Goal: Check status: Check status

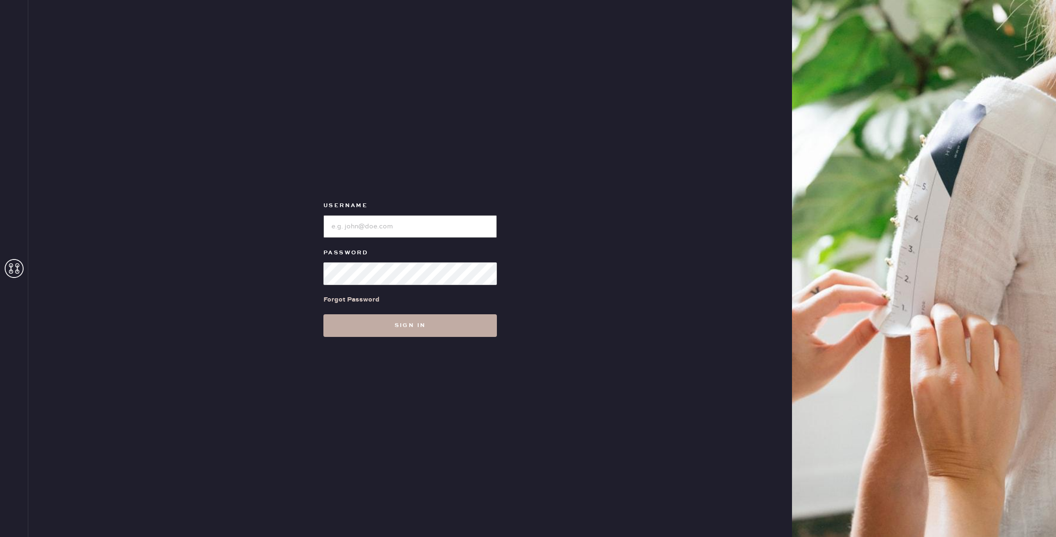
type input "reformationgoldcoastchicago"
click at [399, 317] on button "Sign in" at bounding box center [410, 325] width 174 height 23
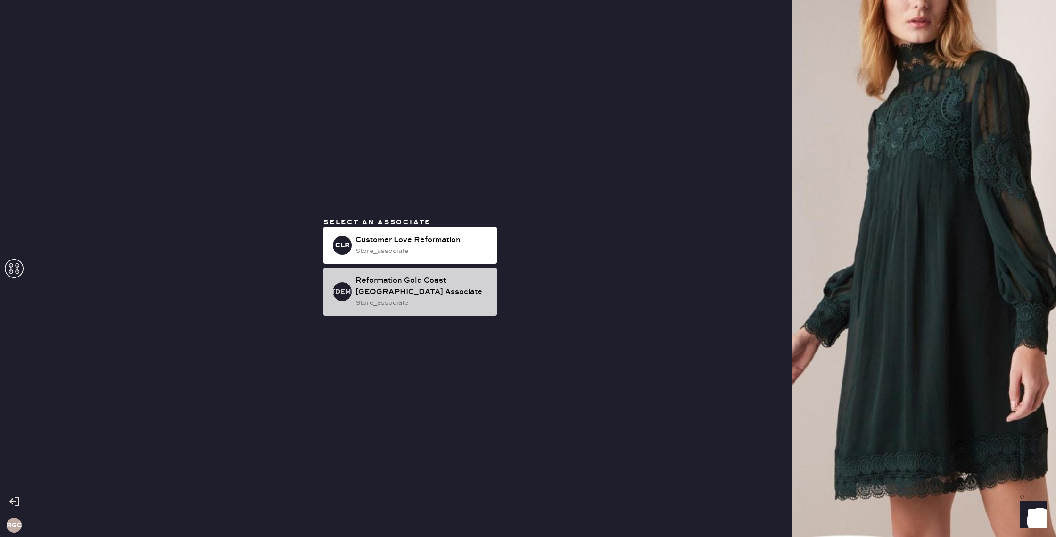
click at [423, 290] on div "Reformation Gold Coast Chicago Associate" at bounding box center [422, 286] width 134 height 23
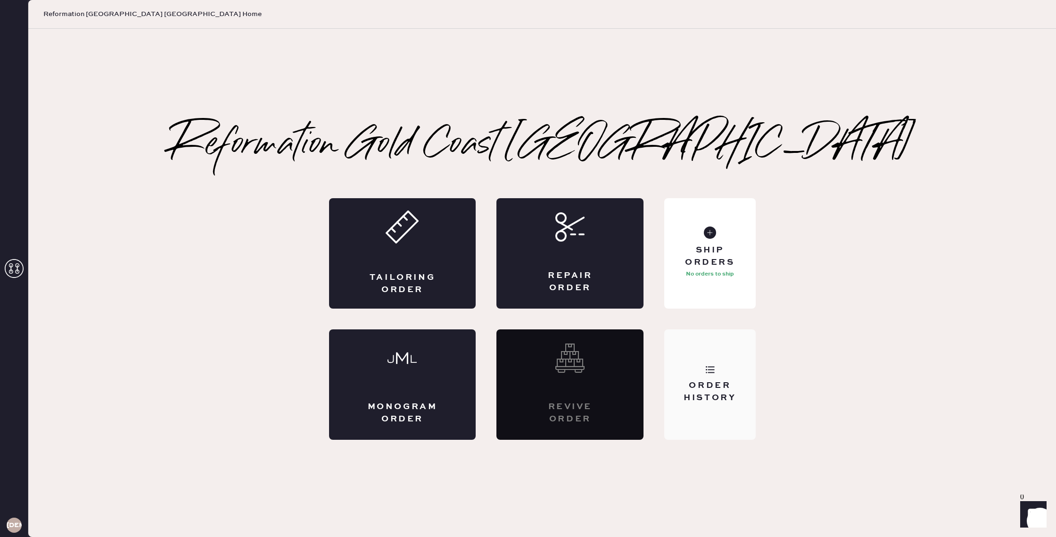
click at [720, 375] on div "Order History" at bounding box center [709, 384] width 91 height 110
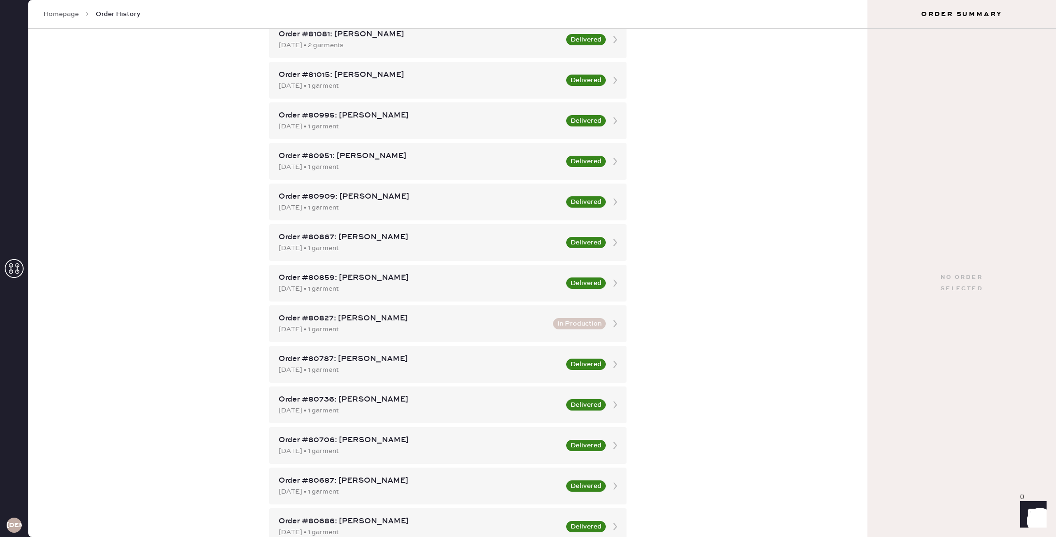
scroll to position [475, 0]
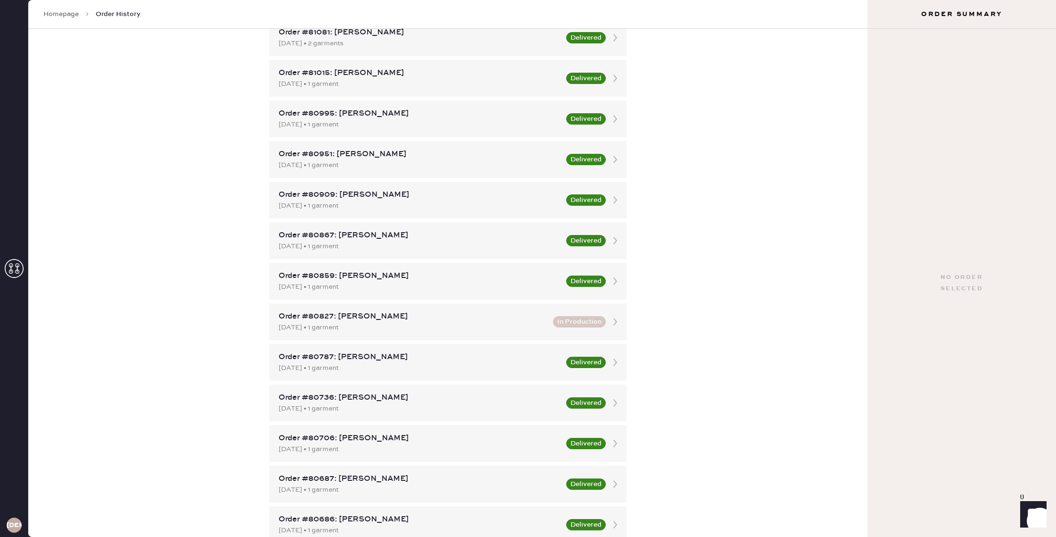
click at [67, 14] on link "Homepage" at bounding box center [60, 13] width 35 height 9
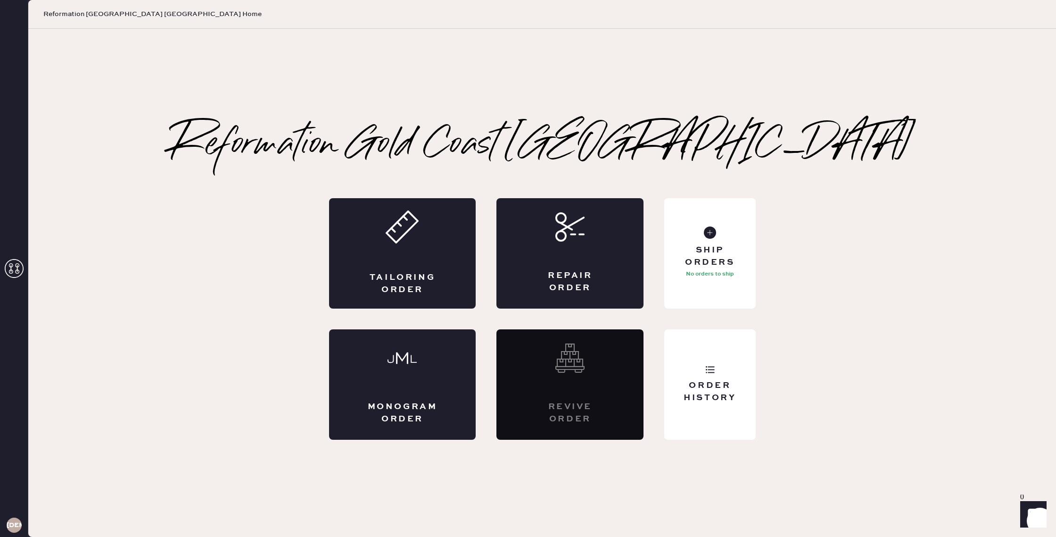
click at [15, 272] on icon at bounding box center [14, 268] width 19 height 19
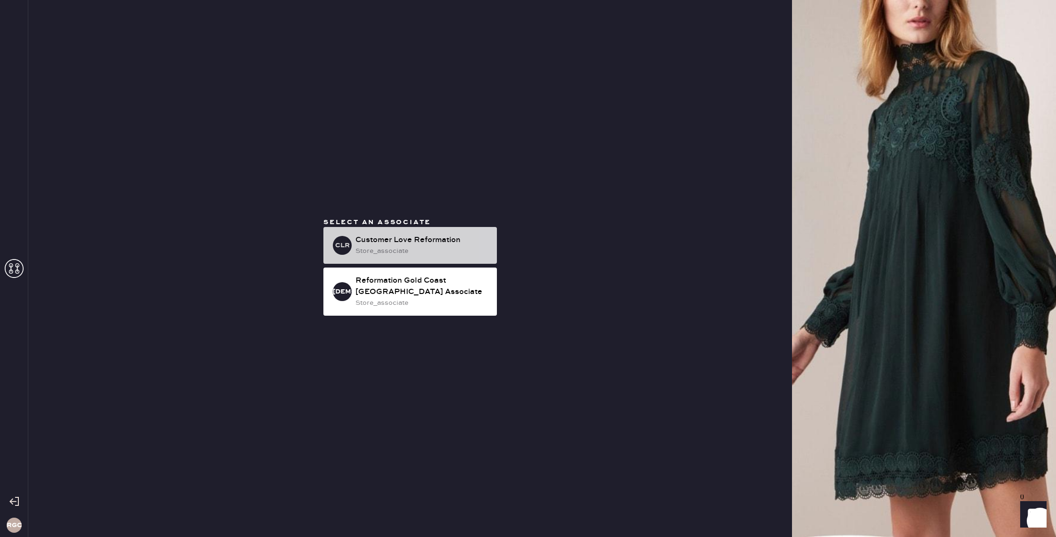
click at [409, 247] on div "store_associate" at bounding box center [422, 251] width 134 height 10
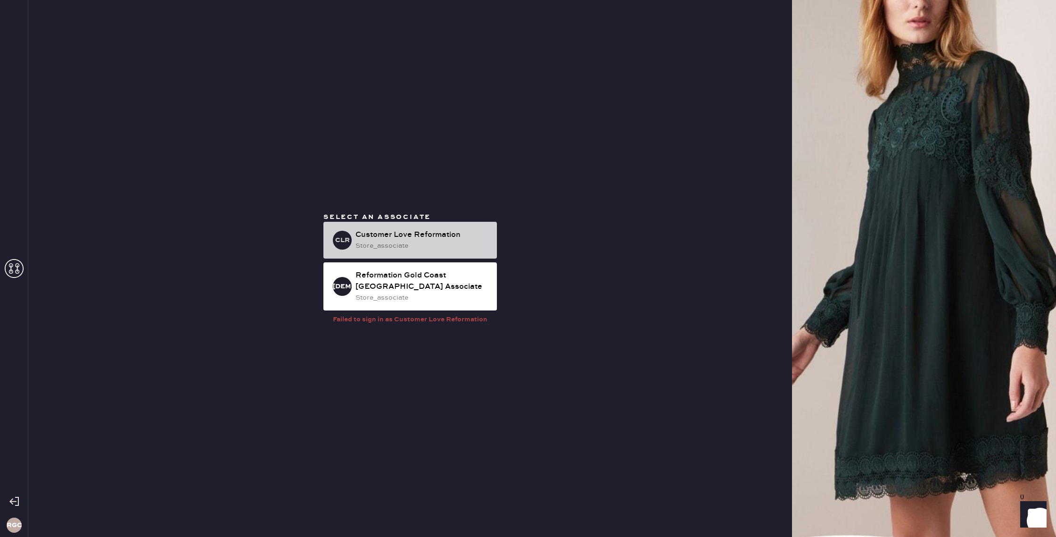
click at [415, 241] on div "store_associate" at bounding box center [422, 245] width 134 height 10
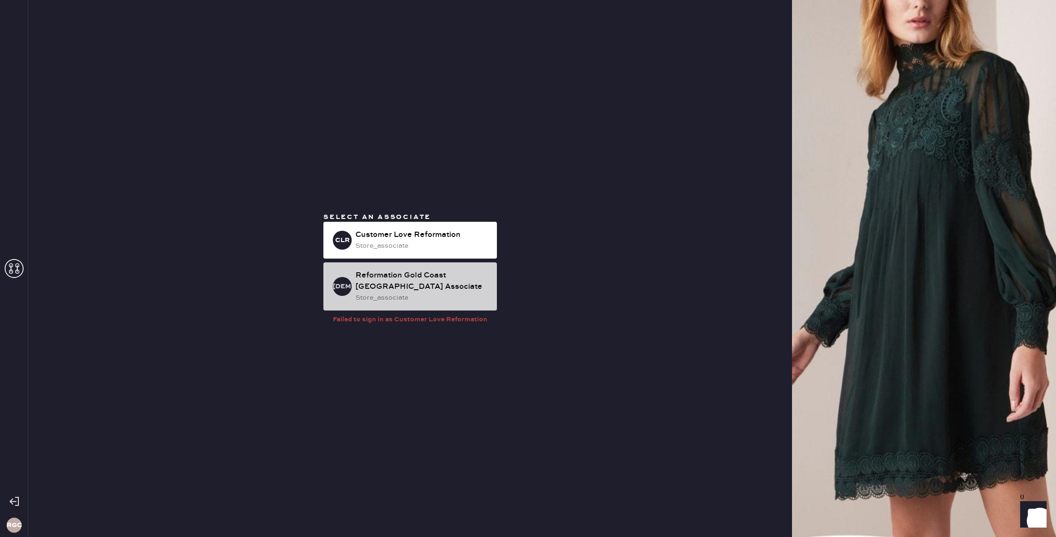
click at [420, 273] on div "Reformation Gold Coast Chicago Associate" at bounding box center [422, 281] width 134 height 23
click at [416, 285] on div "Reformation Gold Coast Chicago Associate" at bounding box center [422, 281] width 134 height 23
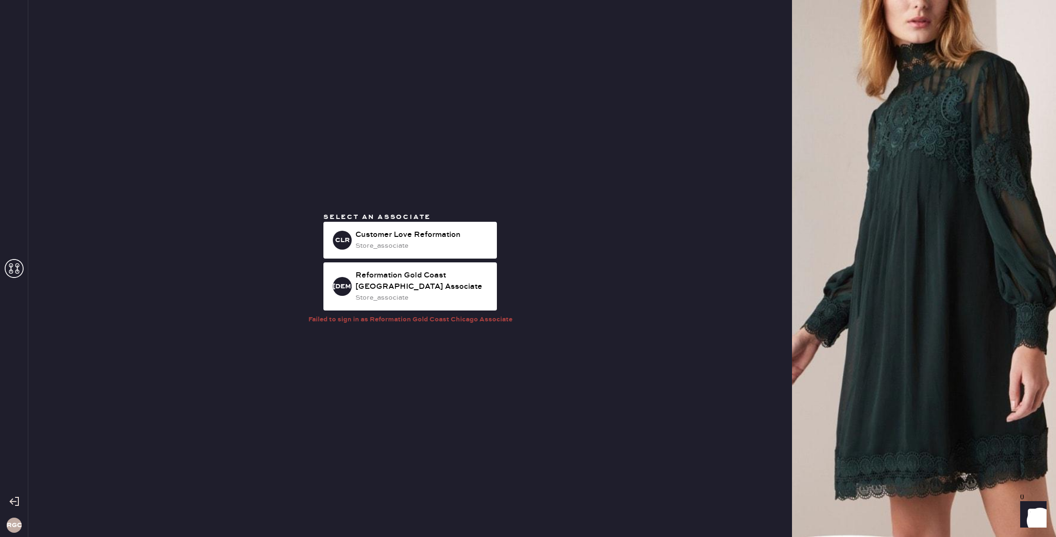
click at [613, 196] on div "Select an associate CLR Customer Love Reformation store_associate RGCCA Reforma…" at bounding box center [410, 268] width 764 height 537
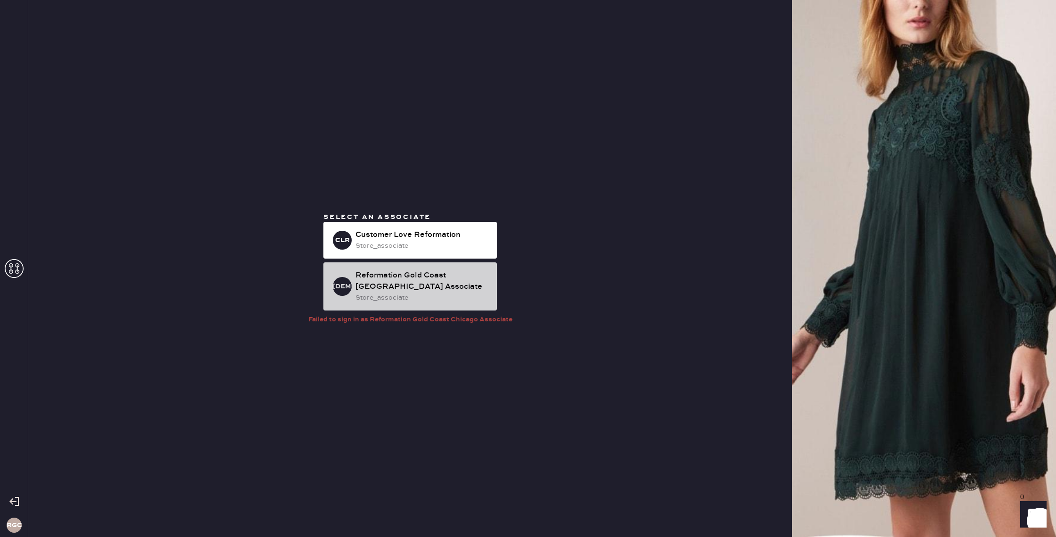
click at [457, 276] on div "Reformation Gold Coast Chicago Associate" at bounding box center [422, 281] width 134 height 23
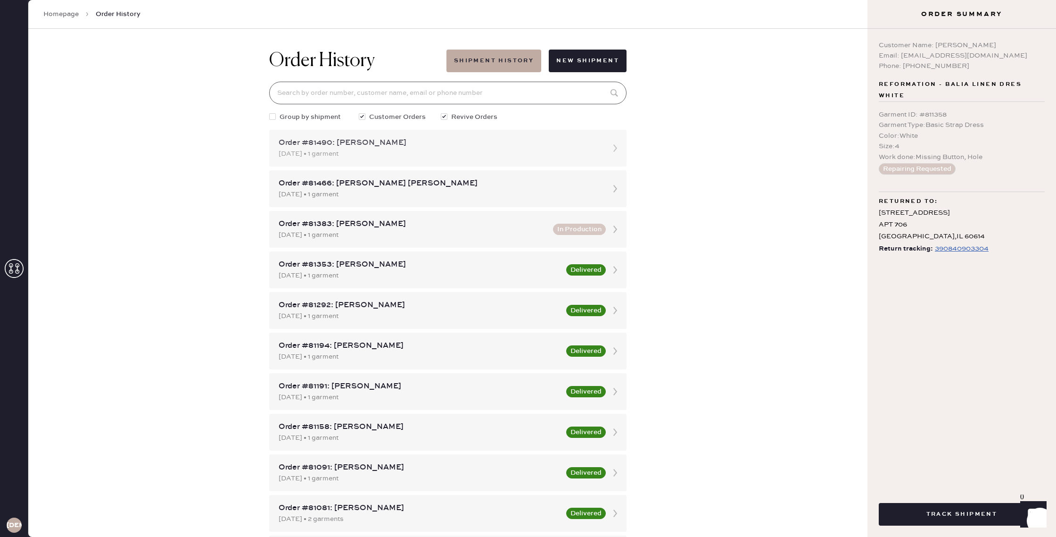
drag, startPoint x: 533, startPoint y: 103, endPoint x: 525, endPoint y: 130, distance: 27.7
click at [533, 103] on input at bounding box center [447, 93] width 357 height 23
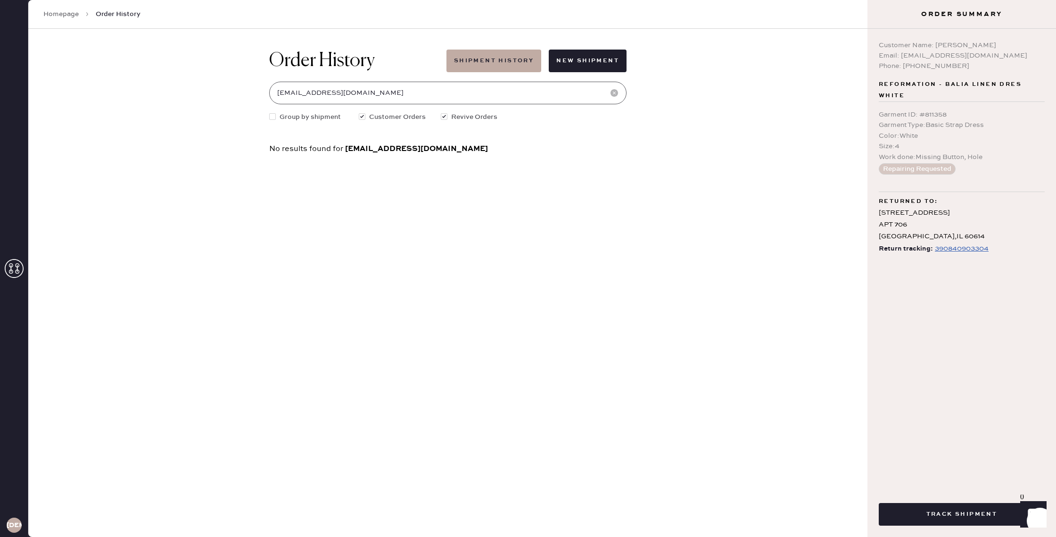
click at [377, 97] on input "[EMAIL_ADDRESS][DOMAIN_NAME]" at bounding box center [447, 93] width 357 height 23
type input "[EMAIL_ADDRESS][DOMAIN_NAME]"
click at [686, 41] on div "Order History Shipment History New Shipment [EMAIL_ADDRESS][DOMAIN_NAME] Group …" at bounding box center [447, 283] width 839 height 508
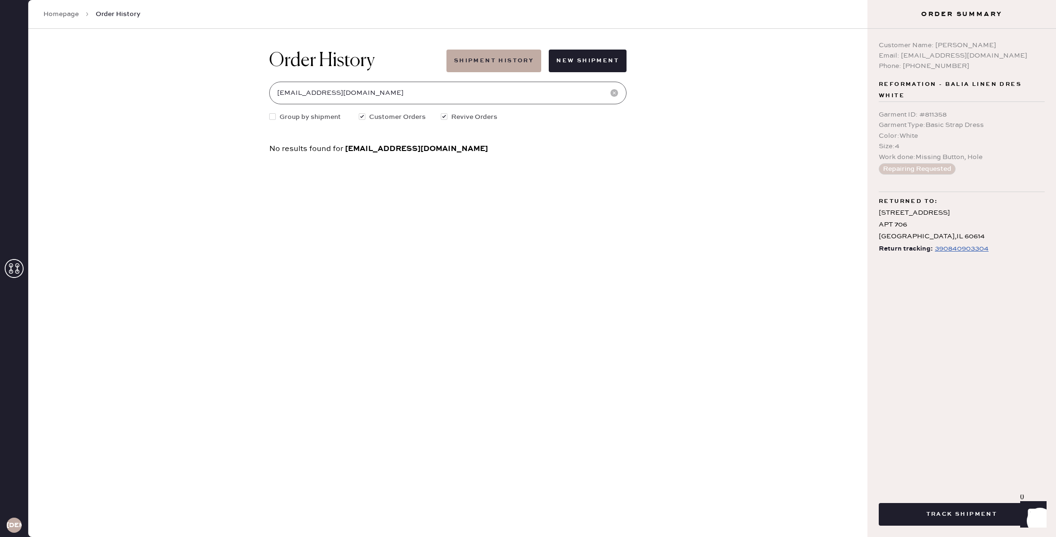
click at [400, 92] on input "[EMAIL_ADDRESS][DOMAIN_NAME]" at bounding box center [447, 93] width 357 height 23
drag, startPoint x: 375, startPoint y: 93, endPoint x: 271, endPoint y: 97, distance: 104.3
click at [271, 97] on input "[EMAIL_ADDRESS][DOMAIN_NAME]" at bounding box center [447, 93] width 357 height 23
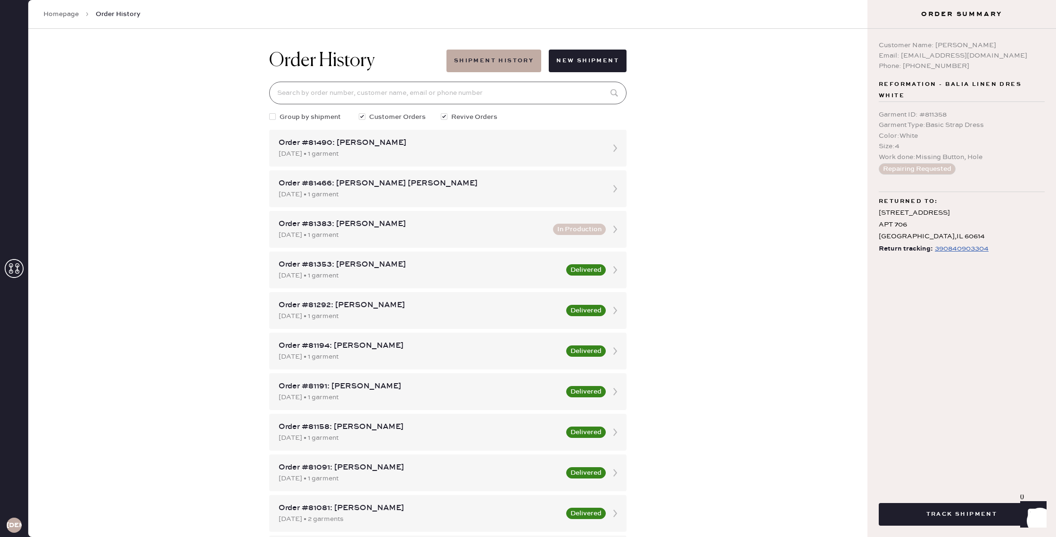
type input "j"
click at [301, 95] on input at bounding box center [447, 93] width 357 height 23
paste input "[EMAIL_ADDRESS][DOMAIN_NAME]"
type input "[EMAIL_ADDRESS][DOMAIN_NAME]"
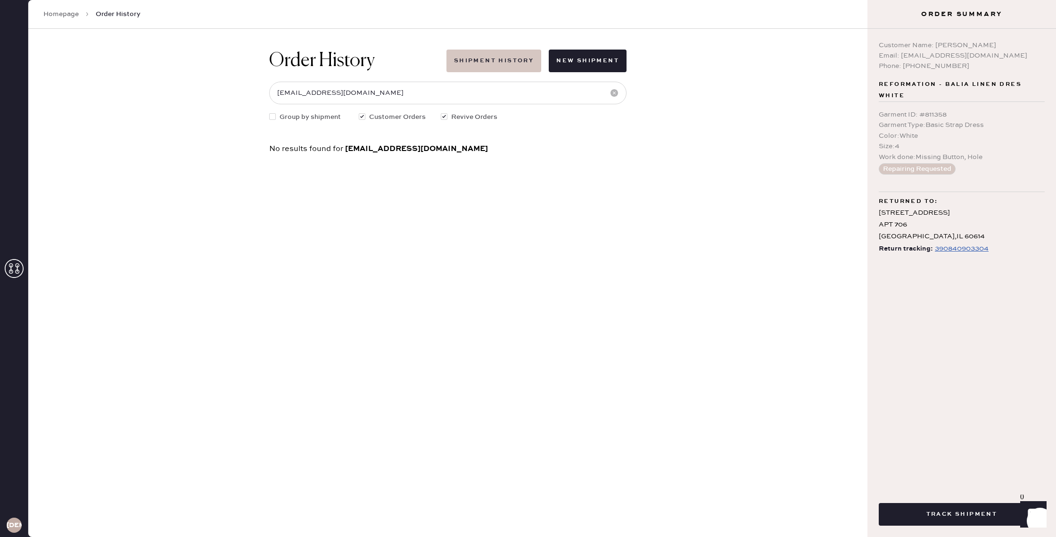
click at [491, 63] on button "Shipment History" at bounding box center [493, 61] width 95 height 23
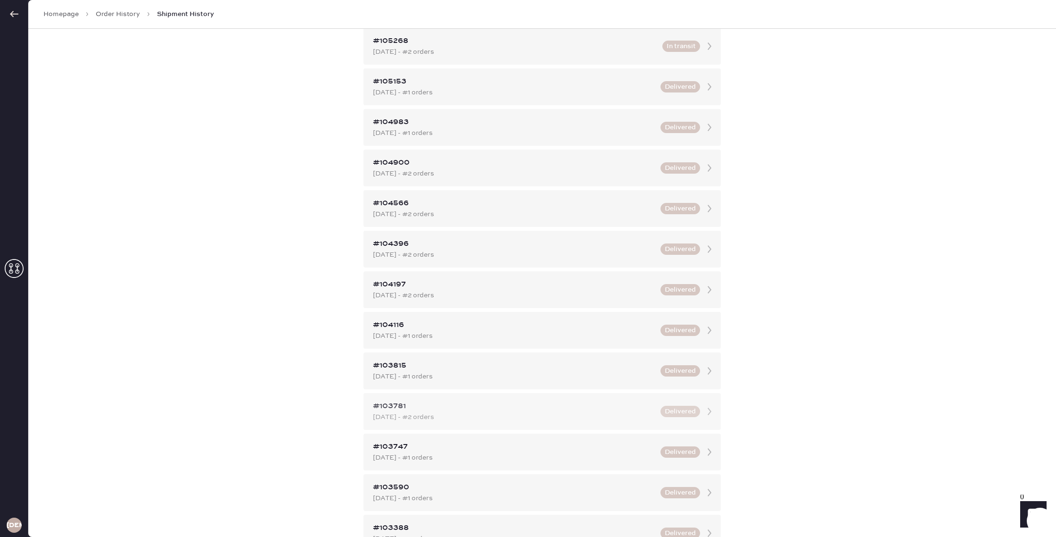
scroll to position [49, 0]
click at [448, 320] on div "#104116" at bounding box center [514, 323] width 282 height 11
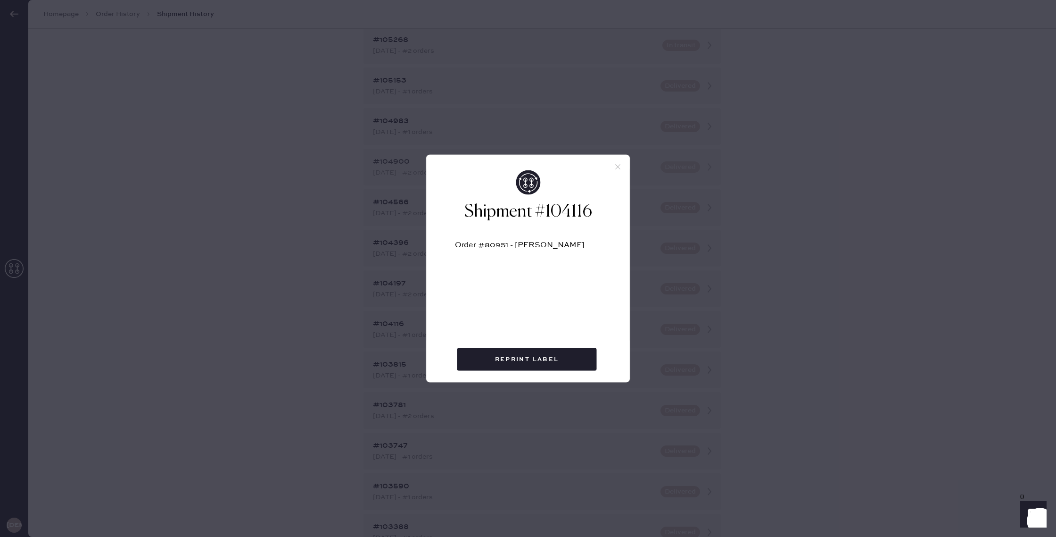
click at [618, 166] on use at bounding box center [617, 166] width 5 height 5
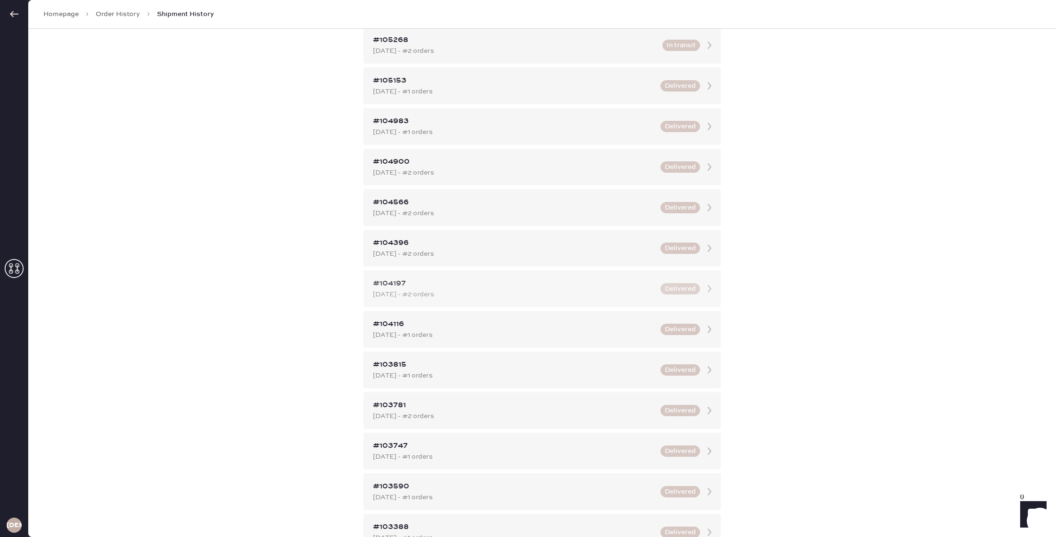
click at [463, 298] on div "[DATE] - #2 orders" at bounding box center [514, 294] width 282 height 10
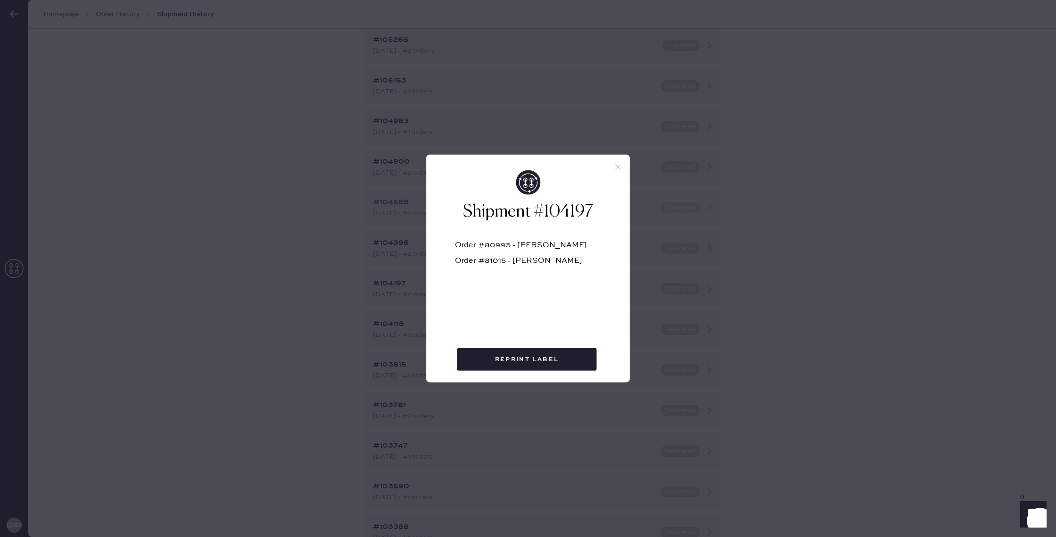
drag, startPoint x: 617, startPoint y: 164, endPoint x: 592, endPoint y: 193, distance: 38.5
click at [617, 164] on icon at bounding box center [618, 167] width 8 height 8
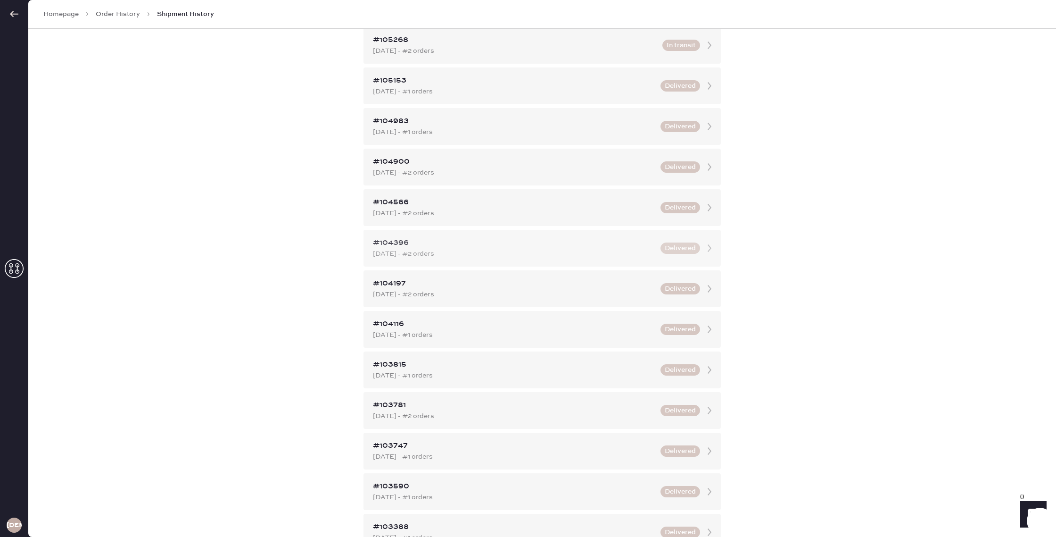
click at [464, 257] on div "[DATE] - #2 orders" at bounding box center [514, 253] width 282 height 10
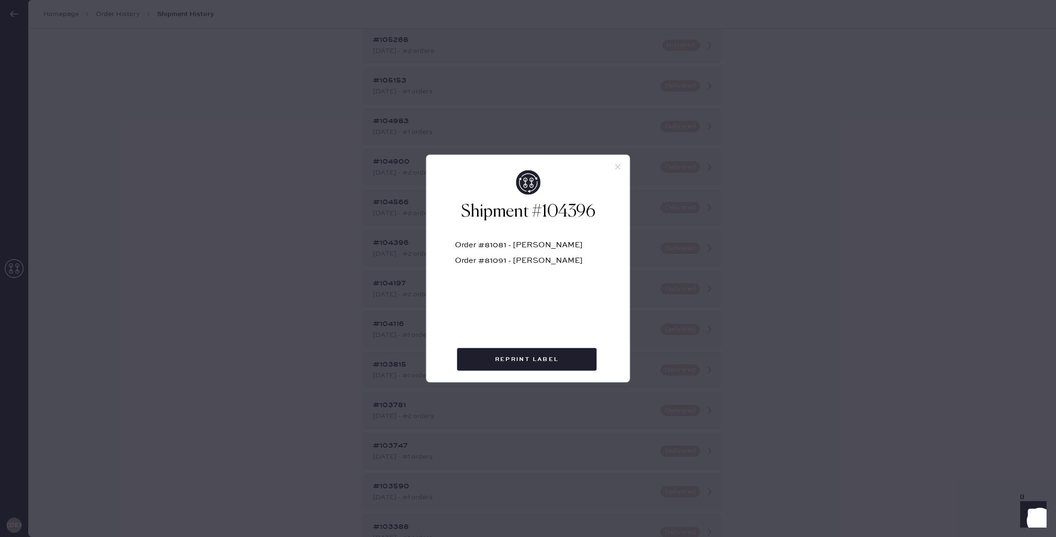
click at [562, 266] on div "Order #81091 - [PERSON_NAME]" at bounding box center [528, 265] width 147 height 16
click at [617, 166] on icon at bounding box center [618, 167] width 8 height 8
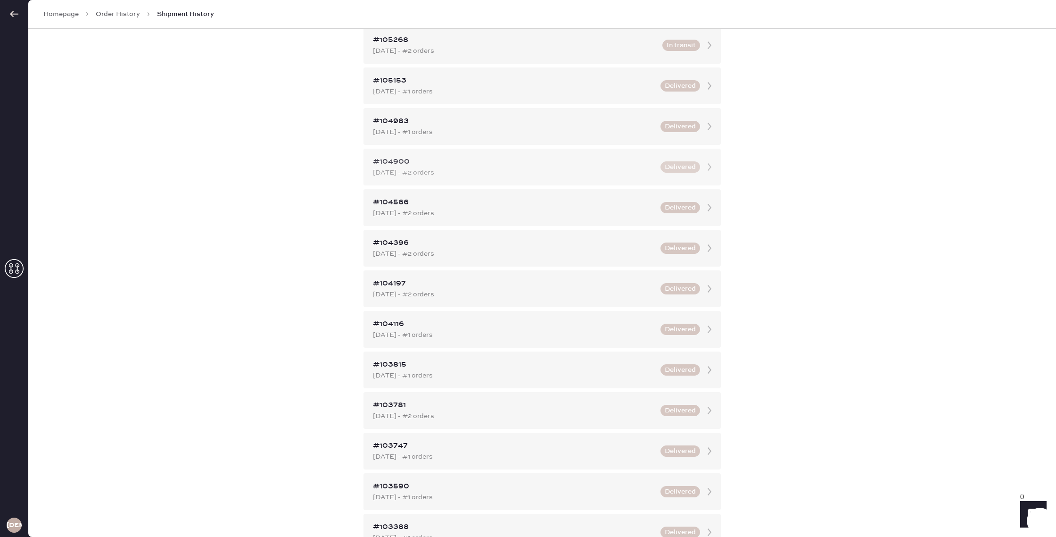
click at [503, 176] on div "[DATE] - #2 orders" at bounding box center [514, 172] width 282 height 10
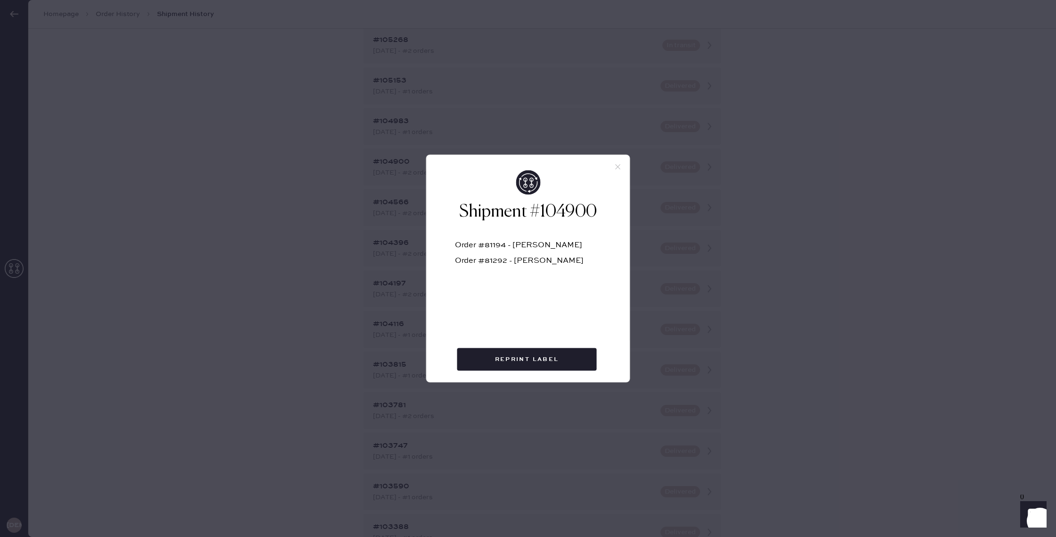
click at [619, 168] on icon at bounding box center [618, 167] width 8 height 8
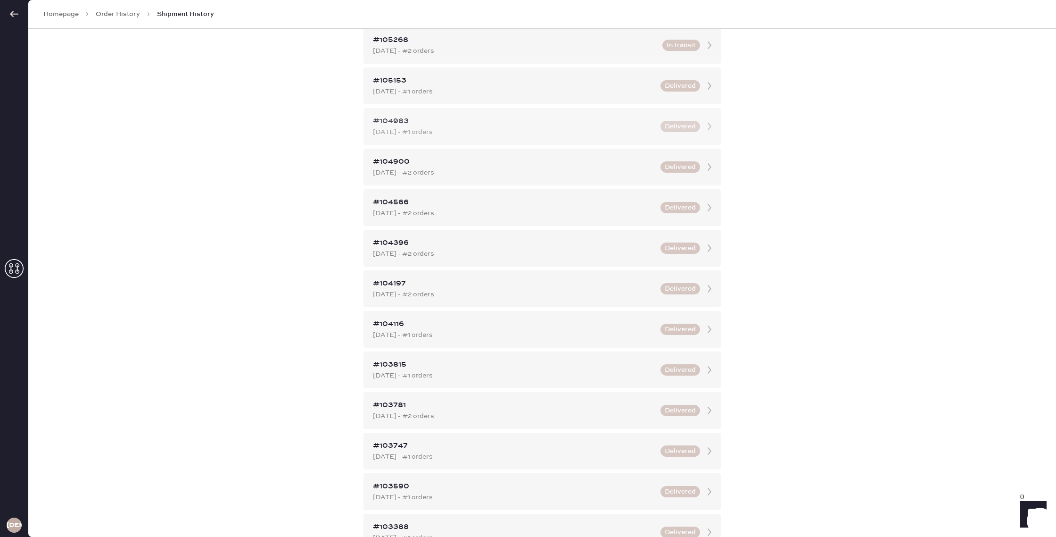
click at [449, 128] on div "[DATE] - #1 orders" at bounding box center [514, 132] width 282 height 10
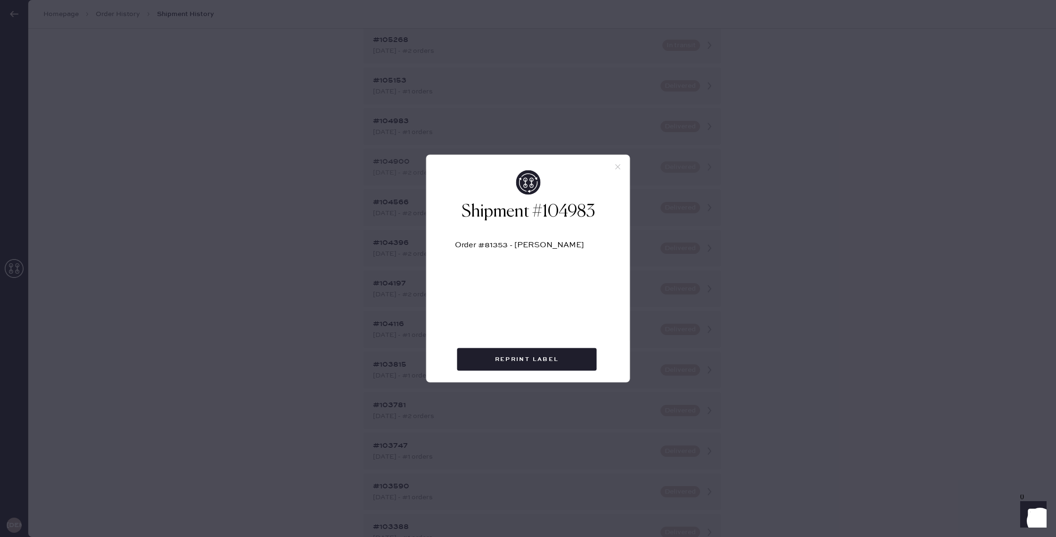
click at [620, 166] on icon at bounding box center [618, 167] width 8 height 8
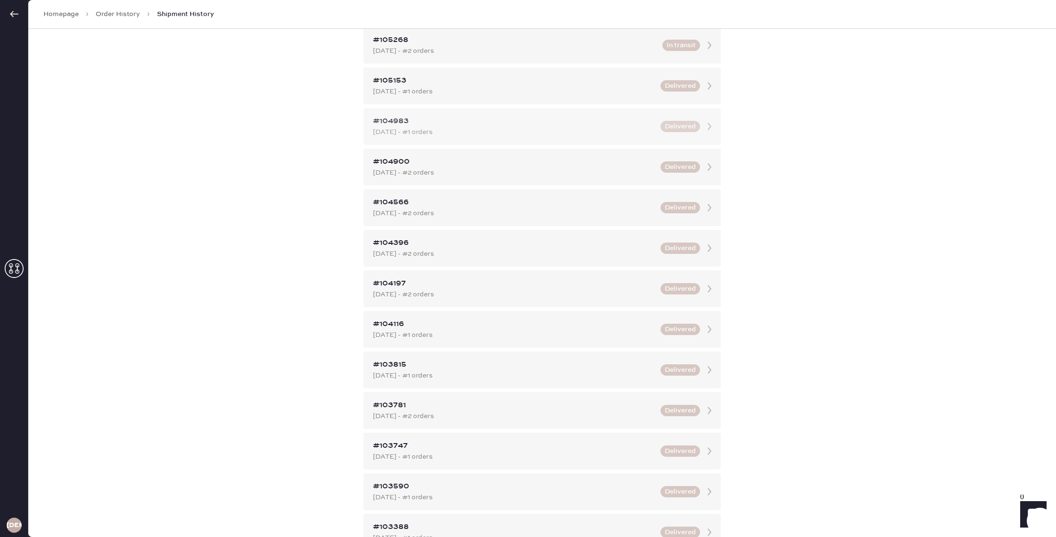
click at [506, 119] on div "#104983" at bounding box center [514, 121] width 282 height 11
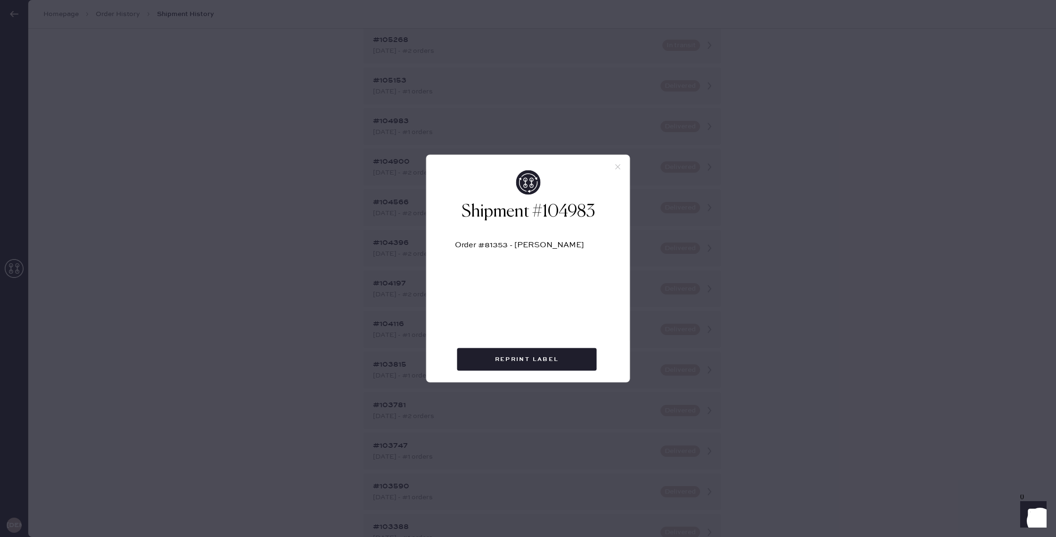
click at [618, 169] on icon at bounding box center [618, 167] width 8 height 8
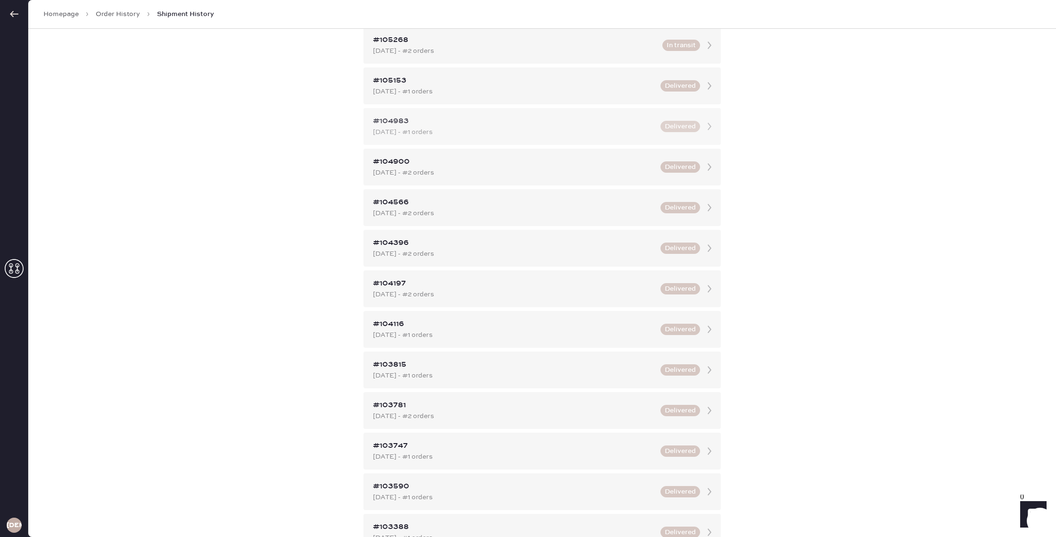
click at [489, 126] on div "#104983" at bounding box center [514, 121] width 282 height 11
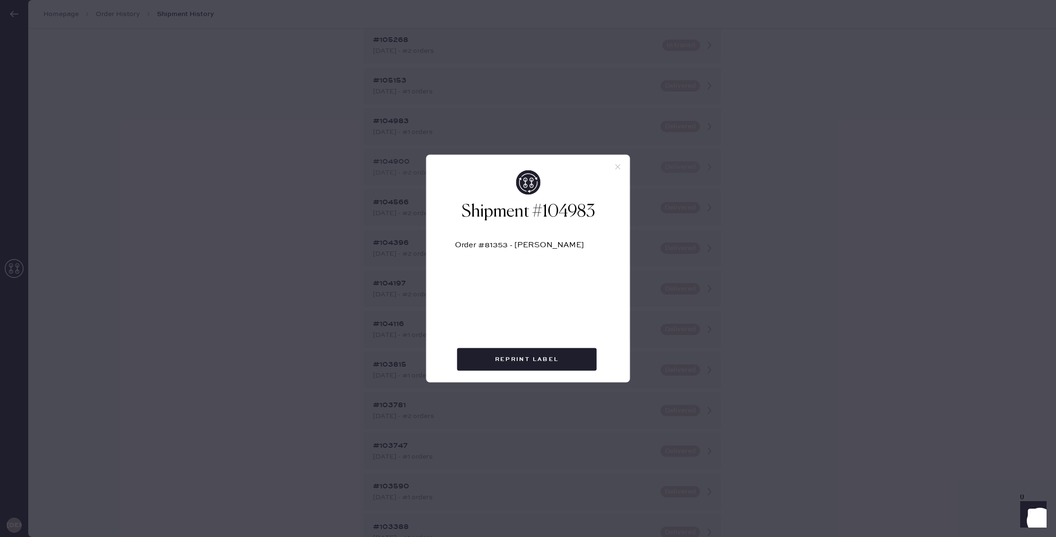
click at [619, 164] on icon at bounding box center [618, 167] width 8 height 8
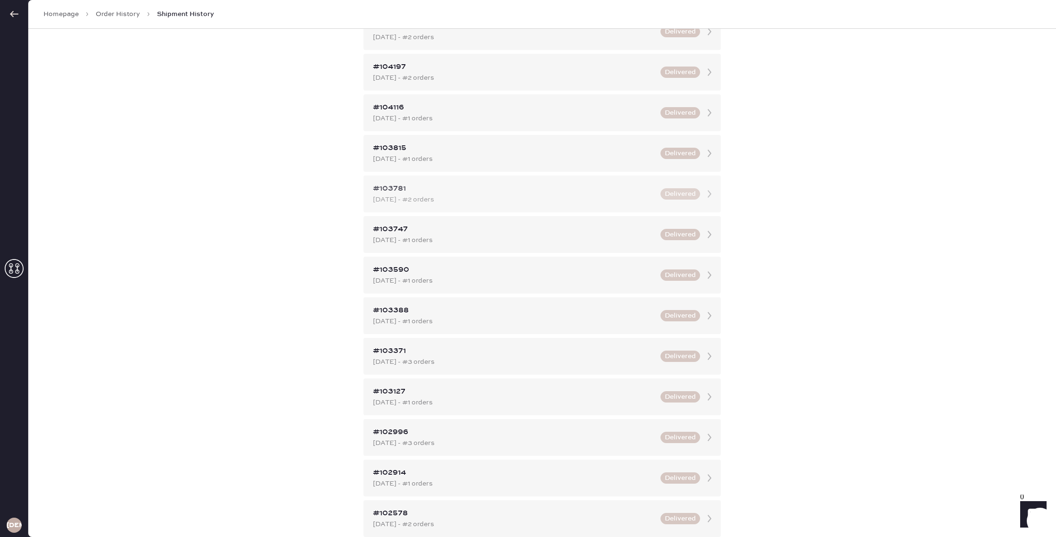
scroll to position [0, 0]
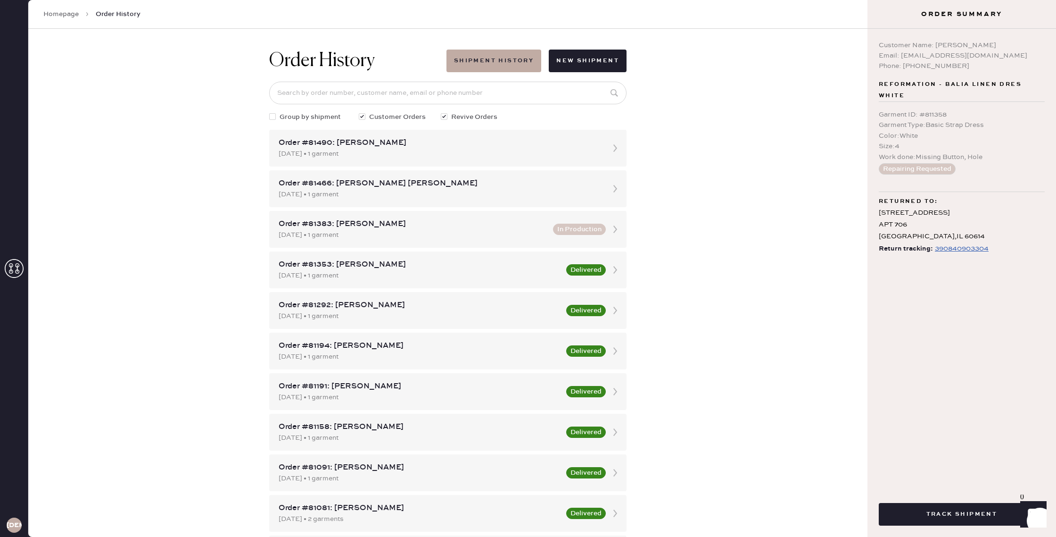
click at [64, 14] on link "Homepage" at bounding box center [60, 13] width 35 height 9
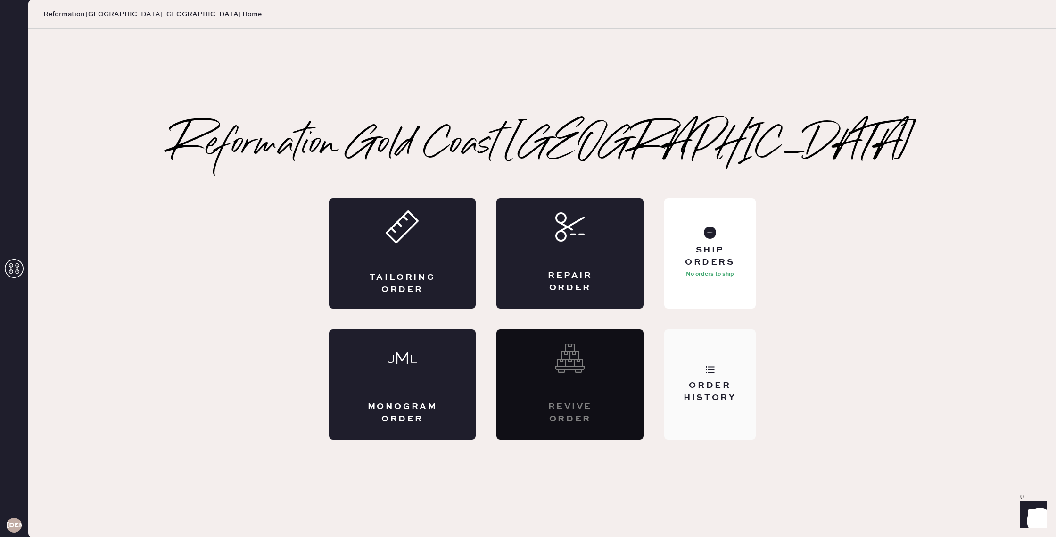
click at [720, 378] on div "Order History" at bounding box center [709, 384] width 91 height 110
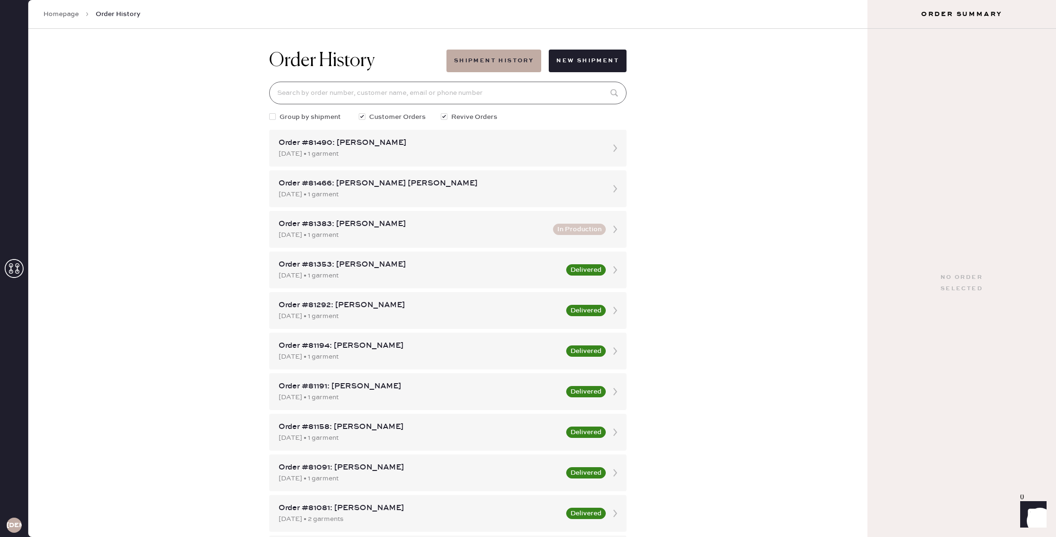
click at [338, 94] on input at bounding box center [447, 93] width 357 height 23
click at [314, 91] on input at bounding box center [447, 93] width 357 height 23
click at [207, 105] on div "Order History Shipment History New Shipment Group by shipment Customer Orders R…" at bounding box center [447, 283] width 839 height 508
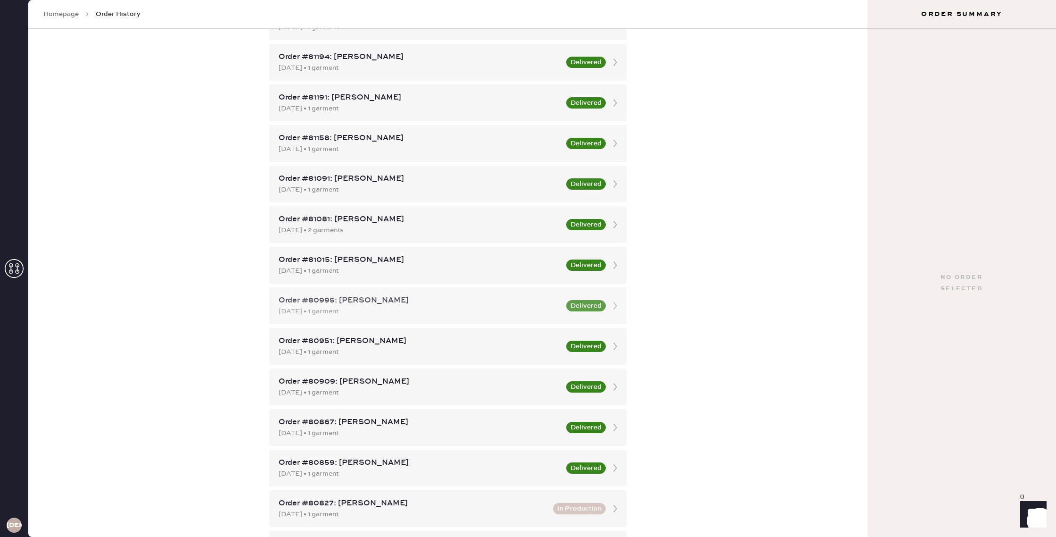
scroll to position [305, 0]
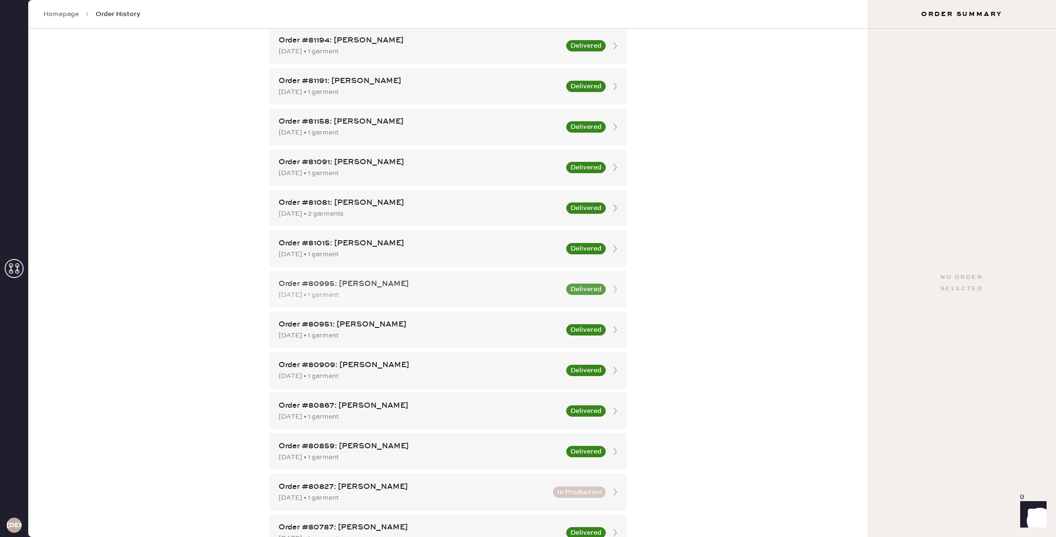
click at [491, 285] on div "Order #80995: [PERSON_NAME]" at bounding box center [420, 283] width 282 height 11
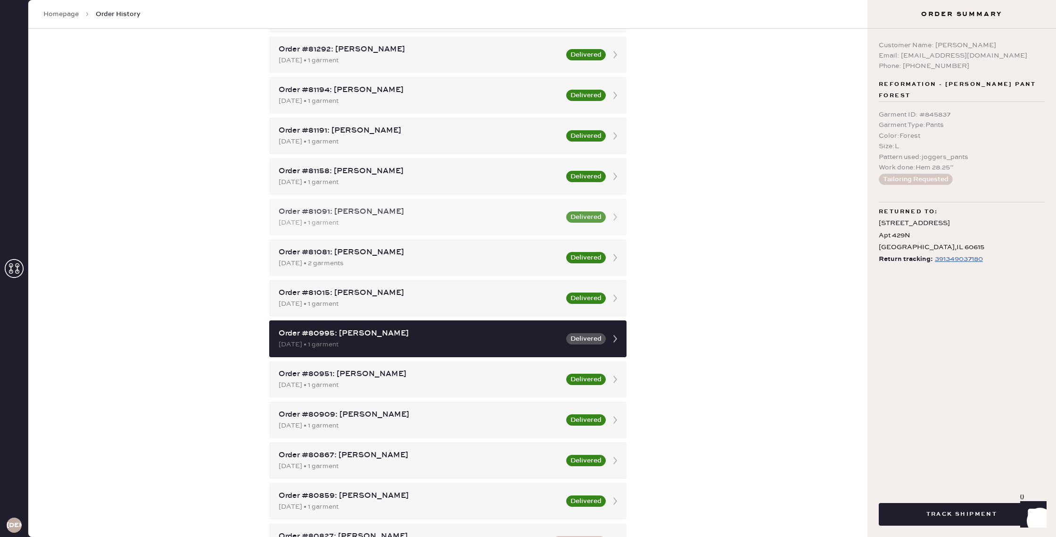
scroll to position [344, 0]
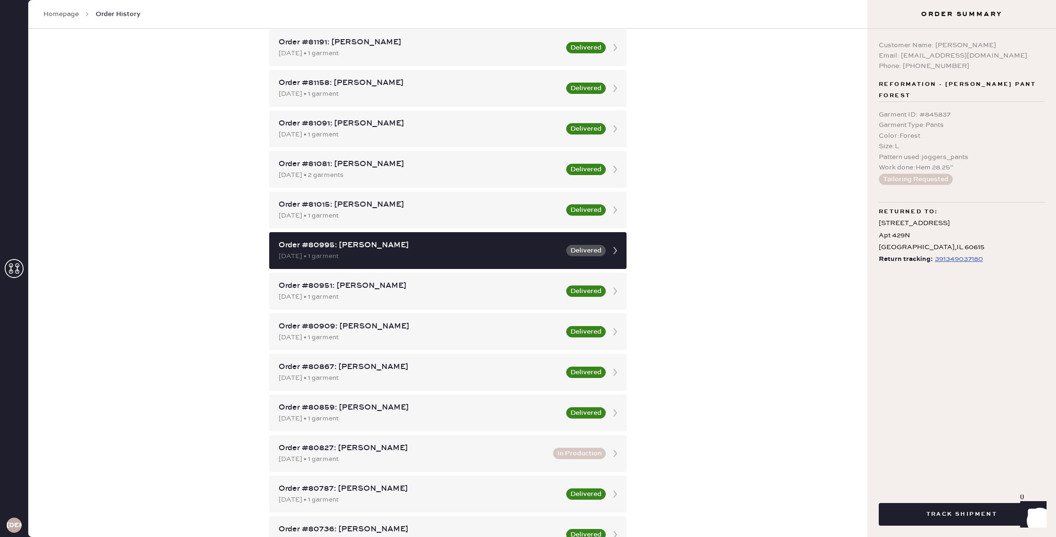
click at [633, 241] on div "Order History Shipment History New Shipment Group by shipment Customer Orders R…" at bounding box center [448, 264] width 372 height 1158
click at [649, 235] on div "Order History Shipment History New Shipment Group by shipment Customer Orders R…" at bounding box center [447, 283] width 839 height 508
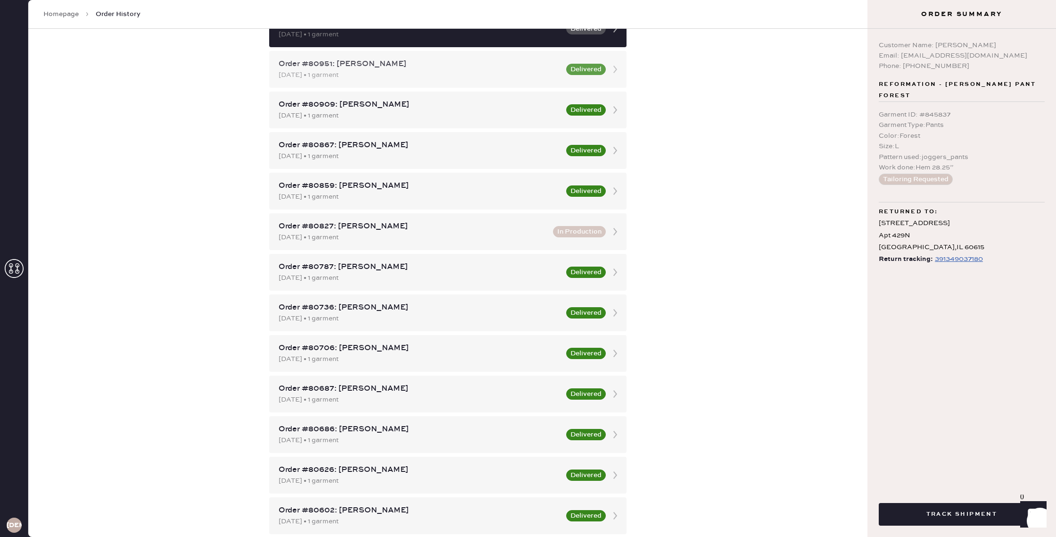
scroll to position [593, 0]
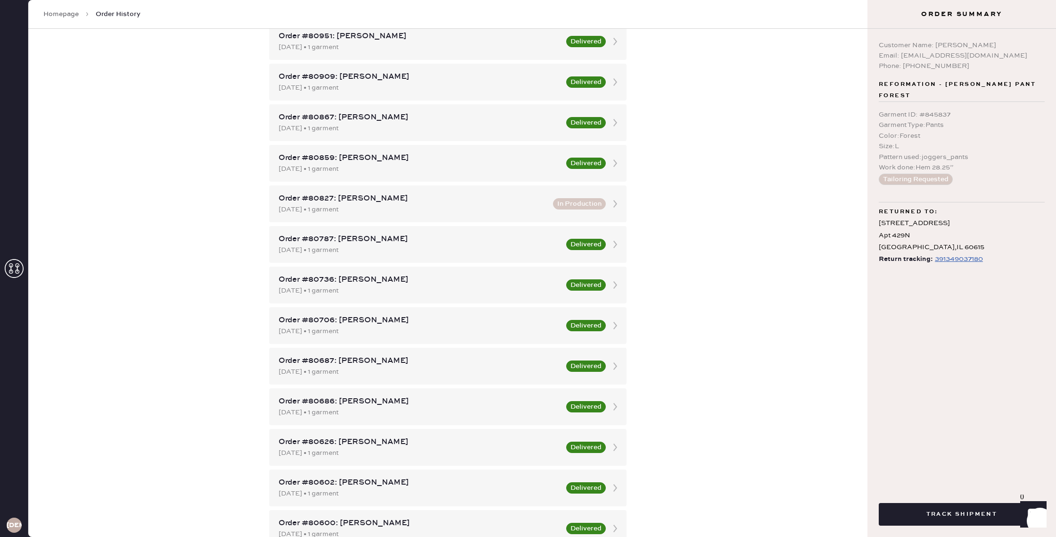
click at [725, 203] on div "Order History Shipment History New Shipment Group by shipment Customer Orders R…" at bounding box center [447, 283] width 839 height 508
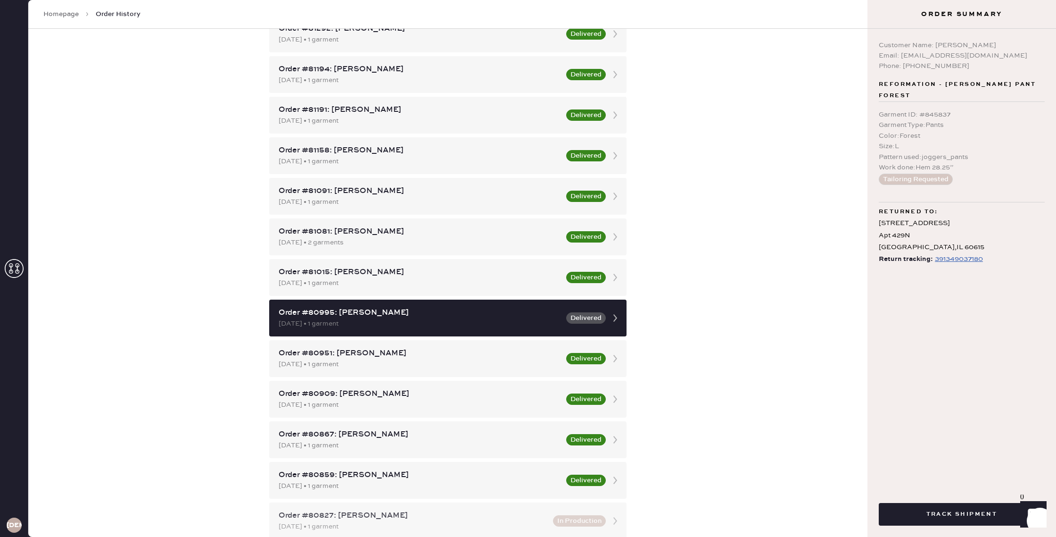
scroll to position [274, 0]
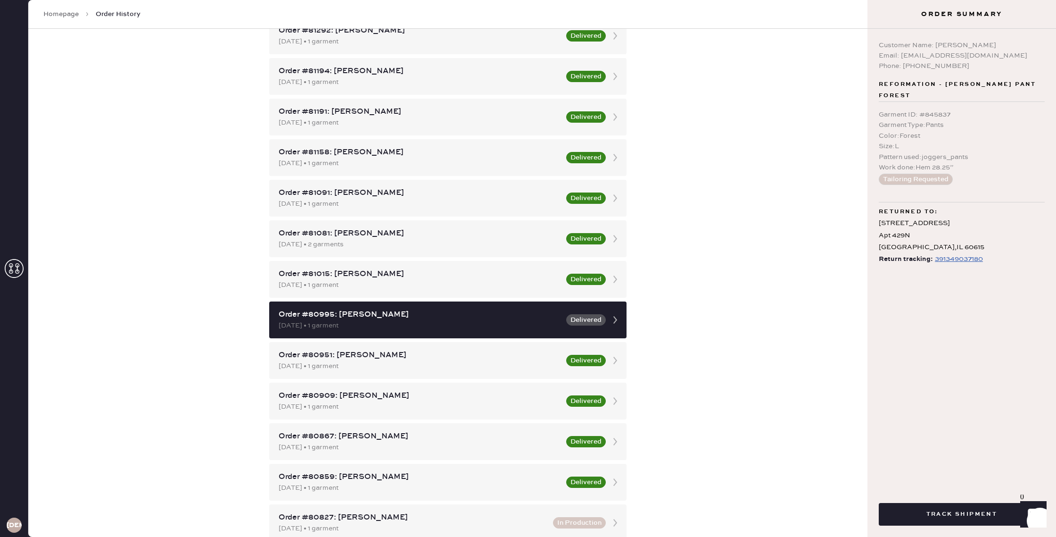
click at [726, 170] on div "Order History Shipment History New Shipment Group by shipment Customer Orders R…" at bounding box center [447, 283] width 839 height 508
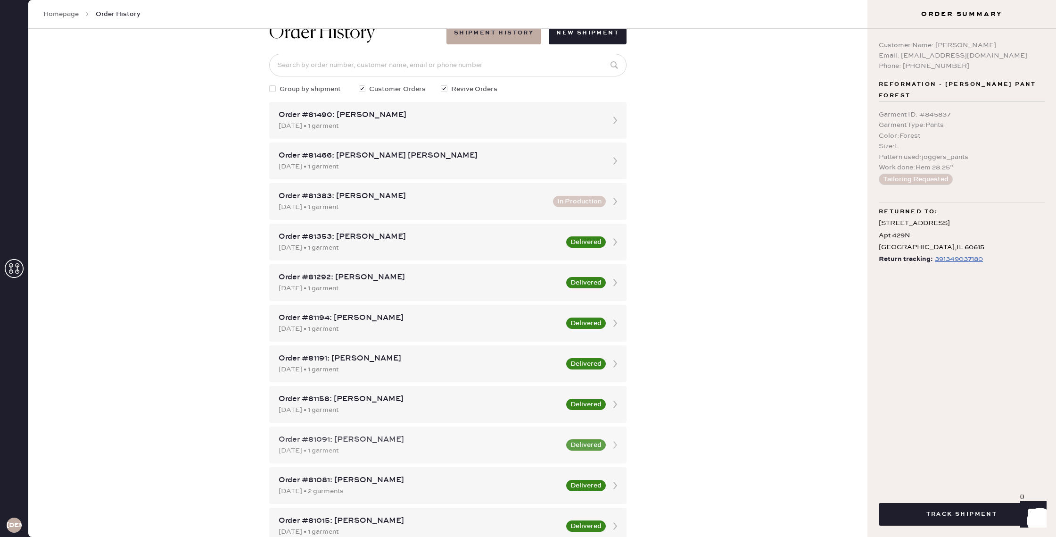
scroll to position [0, 0]
